Goal: Information Seeking & Learning: Learn about a topic

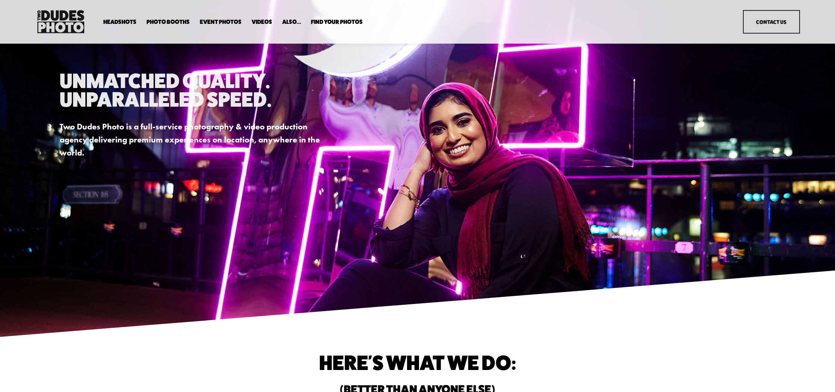
click at [0, 0] on span "Overhead Booth" at bounding box center [0, 0] width 0 height 0
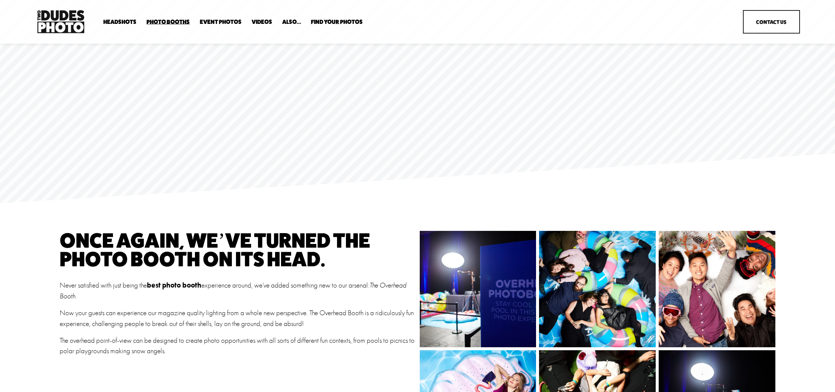
click at [162, 25] on span "Photo Booths" at bounding box center [167, 22] width 43 height 6
click at [0, 0] on span "Tuxedo B&W Booth" at bounding box center [0, 0] width 0 height 0
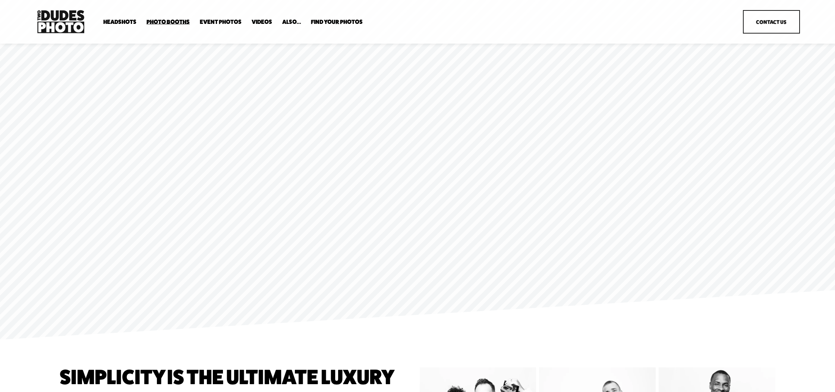
click at [0, 0] on span "Anti Booth" at bounding box center [0, 0] width 0 height 0
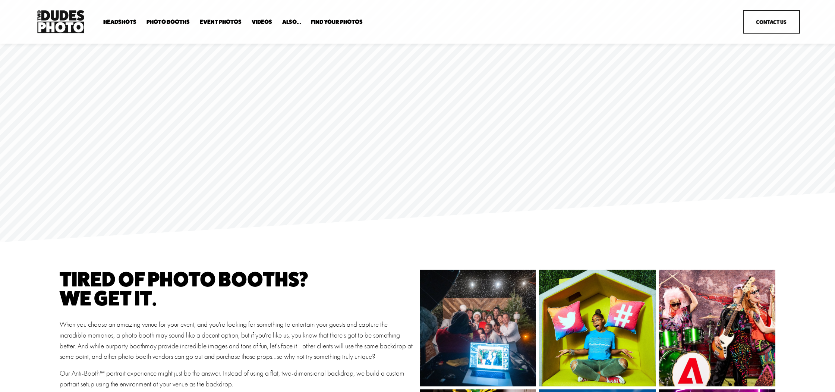
click at [165, 26] on div "Headshots Expo Headshots In Your Office Executive / VIP Portraits" at bounding box center [380, 21] width 691 height 27
click at [0, 0] on span "Bespoke Booth" at bounding box center [0, 0] width 0 height 0
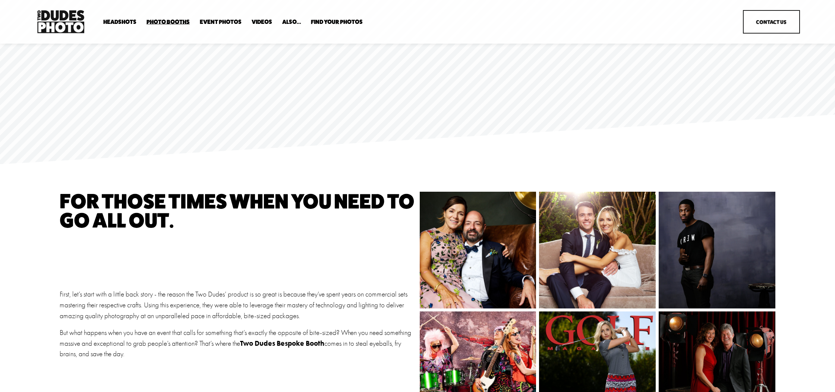
click at [223, 23] on link "Event Photos" at bounding box center [221, 21] width 42 height 7
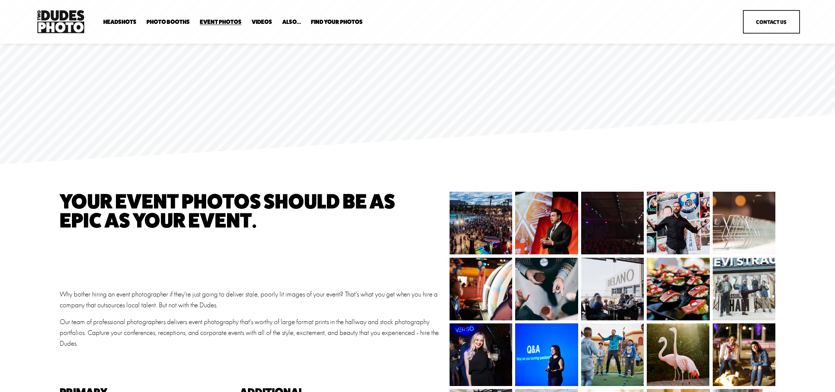
click at [0, 0] on link "Headshots" at bounding box center [0, 0] width 0 height 0
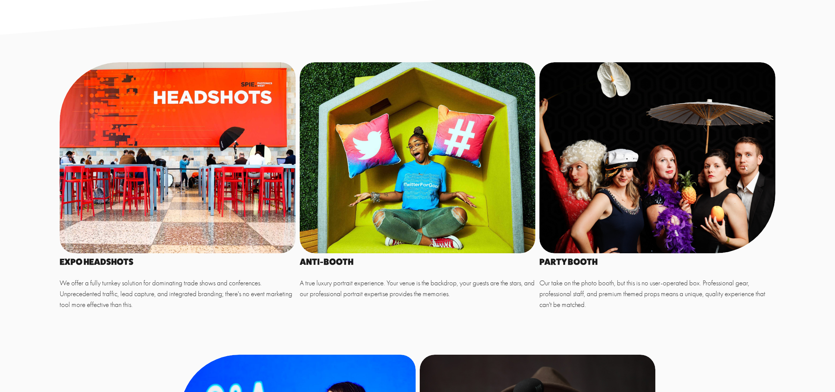
scroll to position [429, 0]
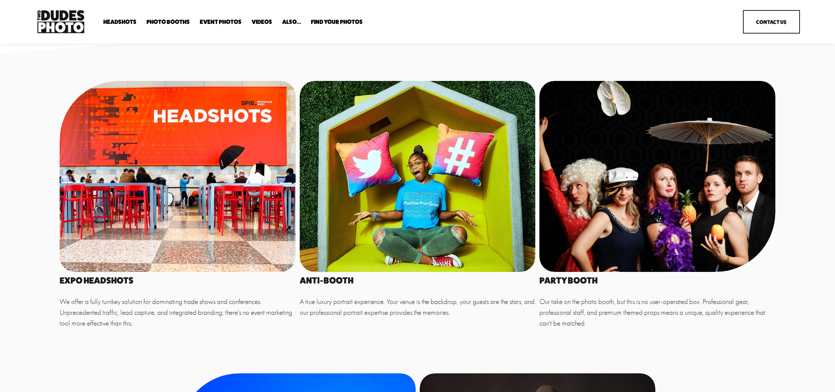
click at [192, 161] on div at bounding box center [178, 176] width 236 height 191
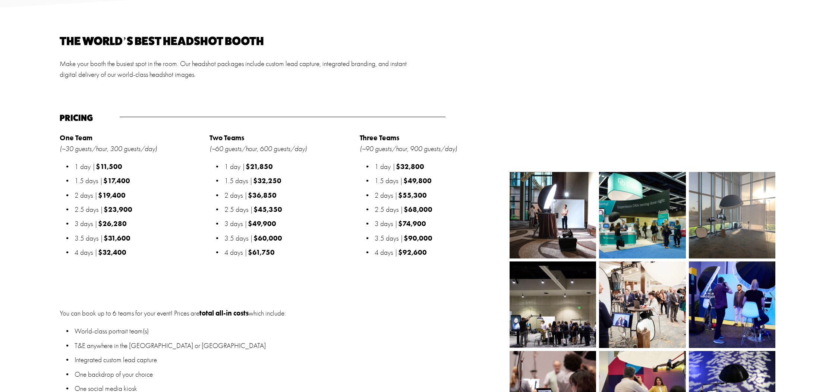
scroll to position [914, 0]
